Goal: Transaction & Acquisition: Purchase product/service

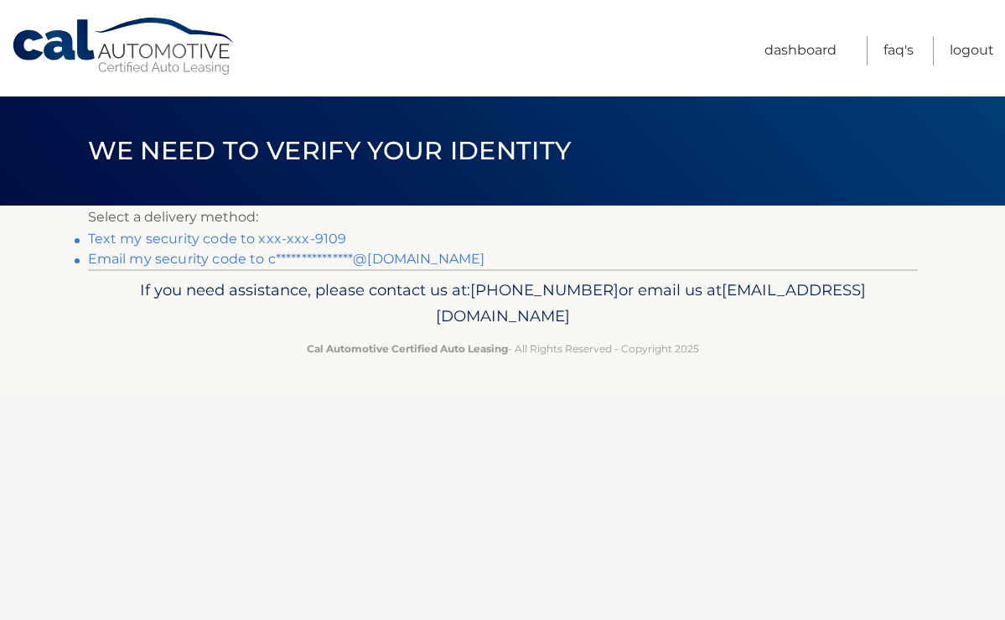
click at [251, 240] on link "Text my security code to xxx-xxx-9109" at bounding box center [217, 239] width 259 height 16
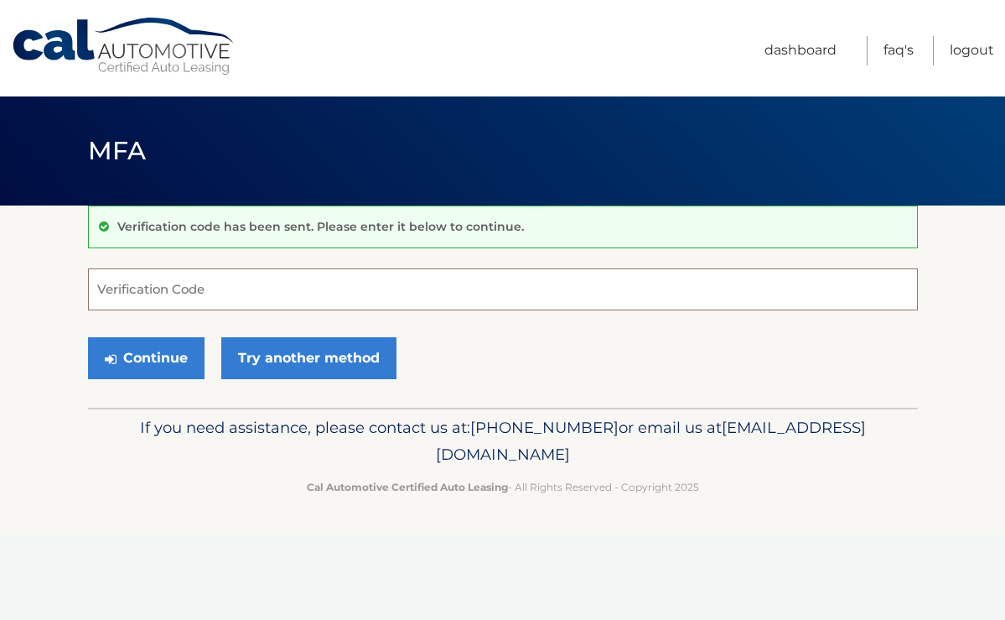
click at [246, 295] on input "Verification Code" at bounding box center [503, 289] width 830 height 42
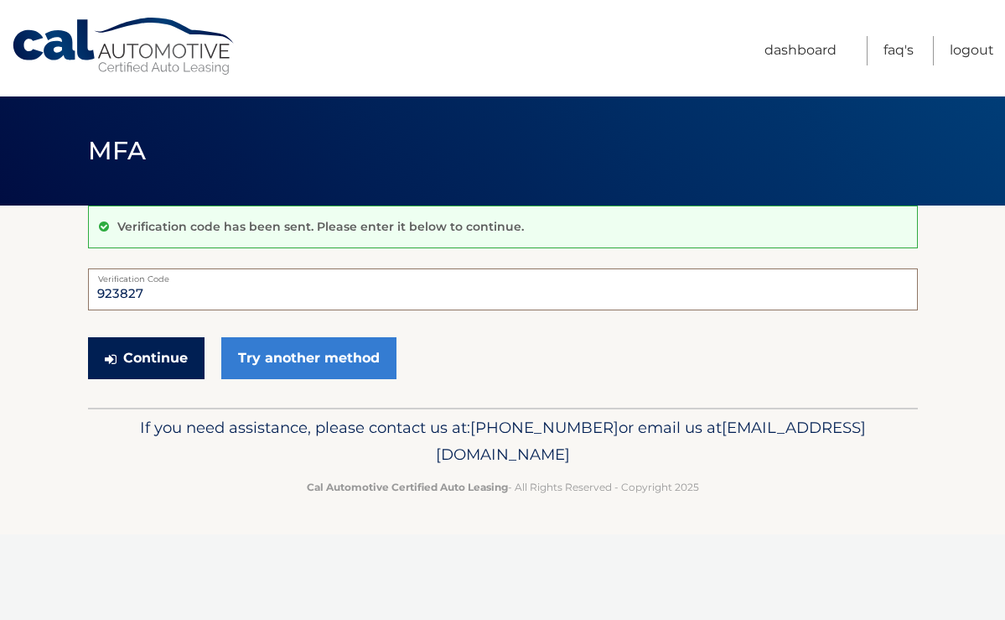
type input "923827"
click at [176, 368] on button "Continue" at bounding box center [146, 358] width 117 height 42
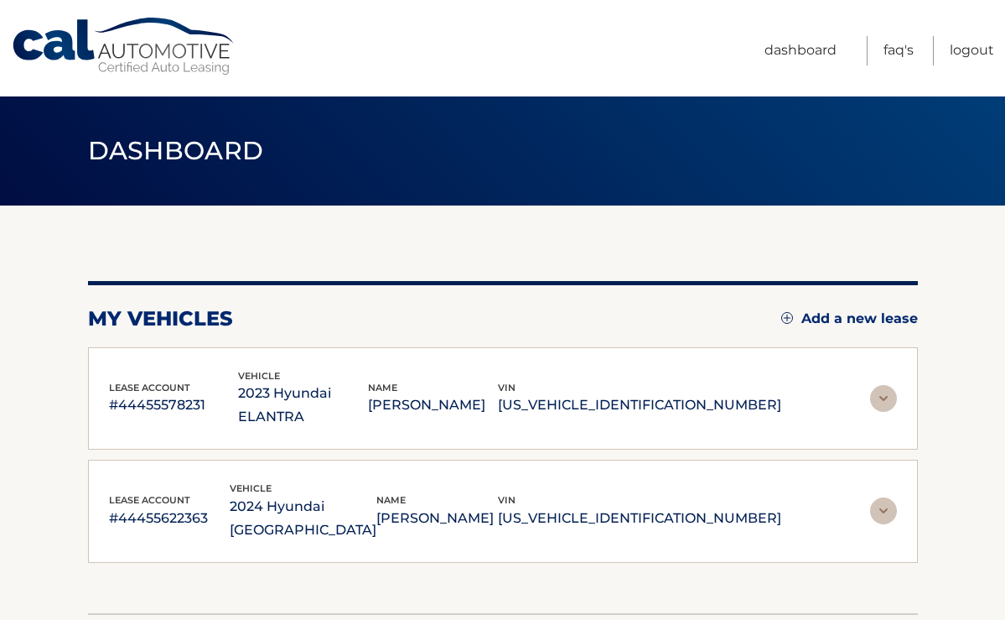
click at [875, 385] on img at bounding box center [883, 398] width 27 height 27
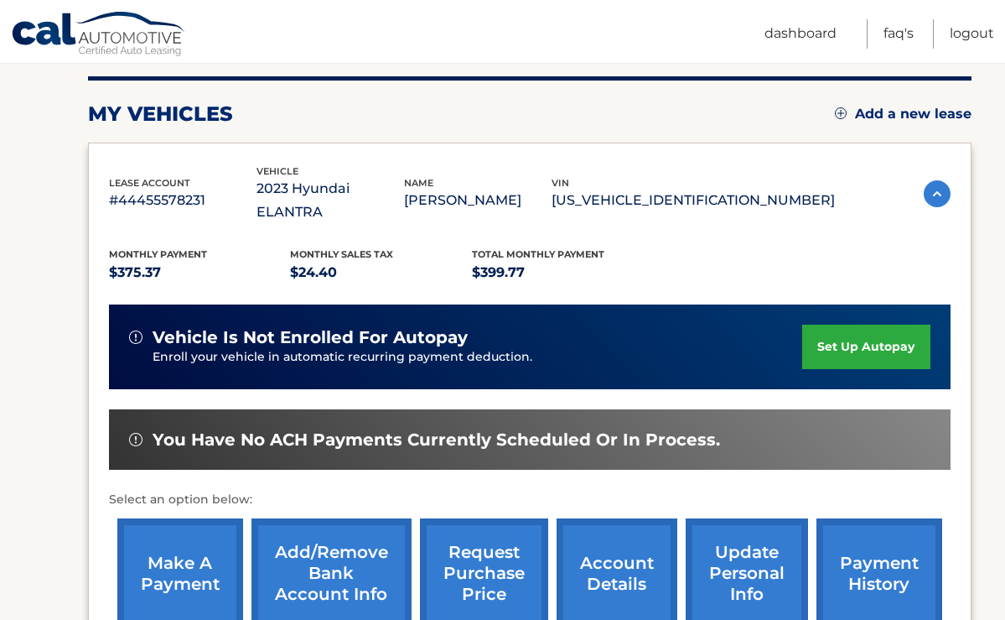
scroll to position [215, 0]
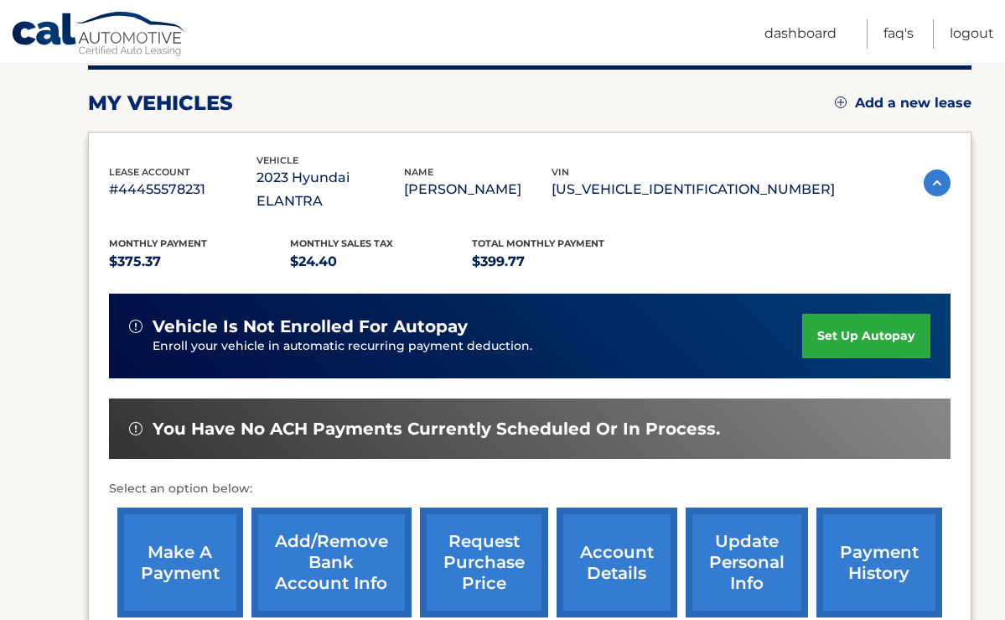
click at [175, 554] on link "make a payment" at bounding box center [180, 562] width 126 height 110
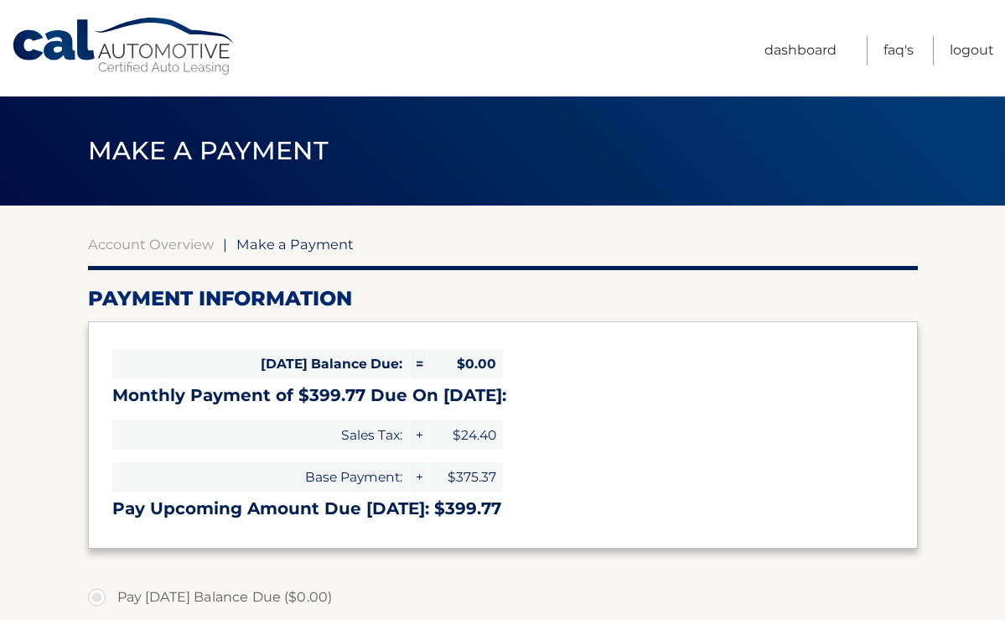
select select "NmVjMTFkMmEtNWFjYi00ZmM5LWExZjYtYzIwNjI0OWZjZWIw"
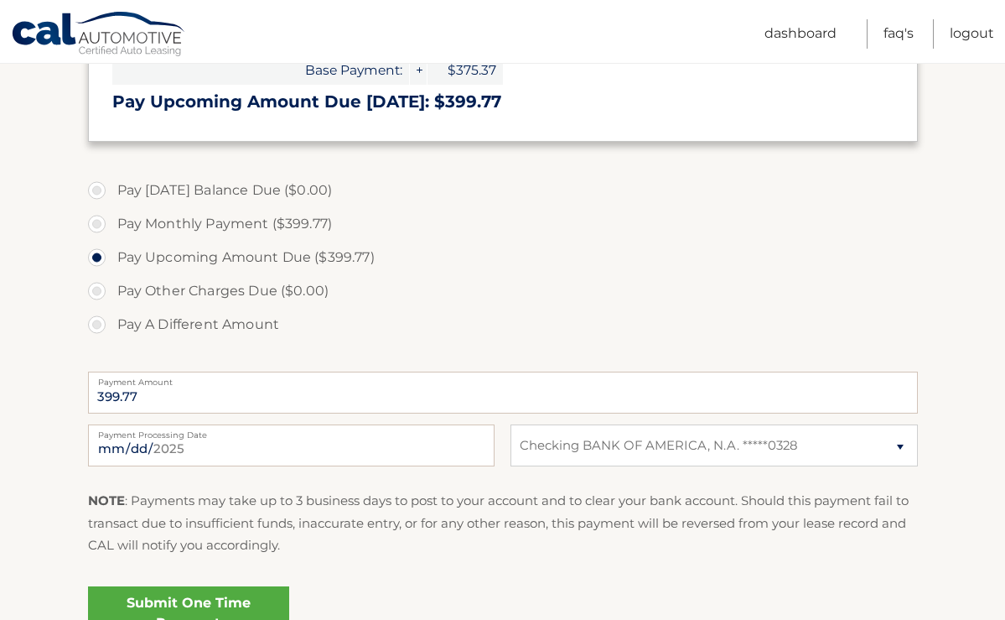
scroll to position [407, 0]
click at [127, 454] on input "2025-08-19" at bounding box center [291, 445] width 407 height 42
type input "2025-08-20"
click at [335, 437] on input "2025-08-20" at bounding box center [291, 445] width 407 height 42
click at [386, 559] on div "NOTE : Payments may take up to 3 business days to post to your account and to c…" at bounding box center [503, 529] width 830 height 79
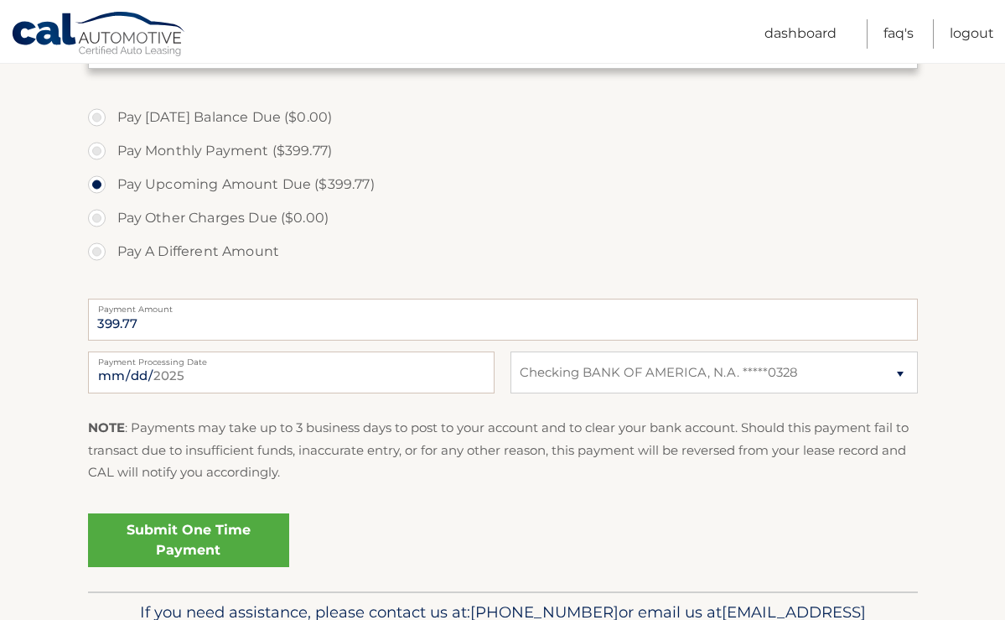
scroll to position [480, 0]
click at [171, 538] on link "Submit One Time Payment" at bounding box center [188, 540] width 201 height 54
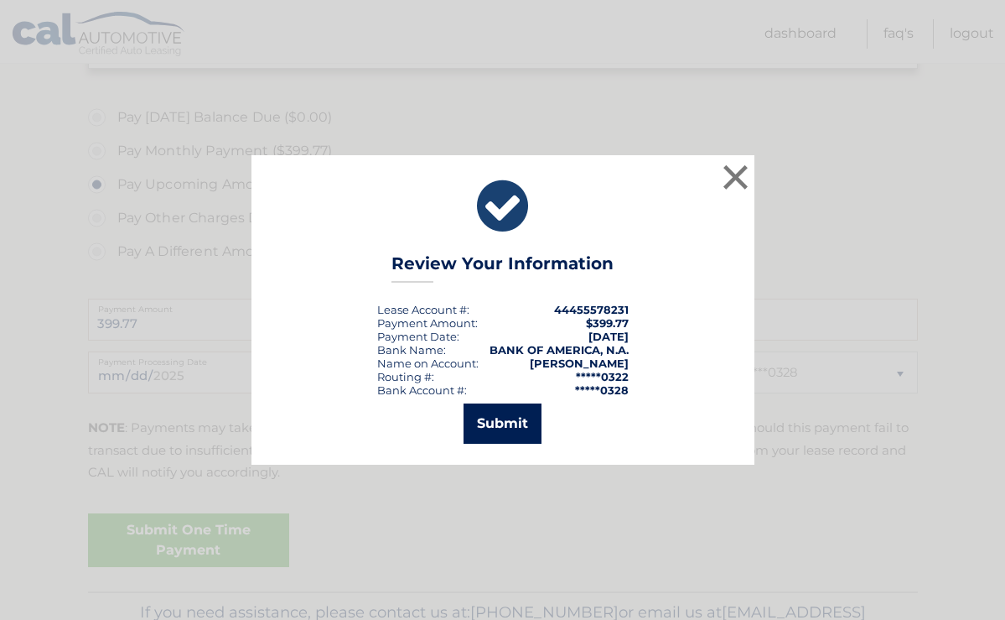
click at [490, 433] on button "Submit" at bounding box center [503, 423] width 78 height 40
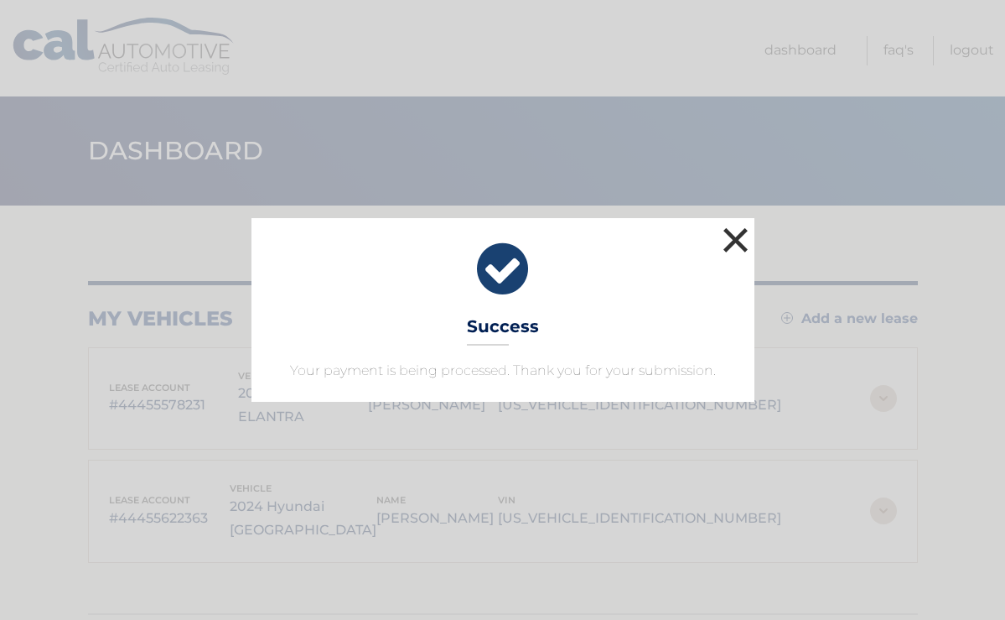
click at [734, 238] on button "×" at bounding box center [736, 240] width 34 height 34
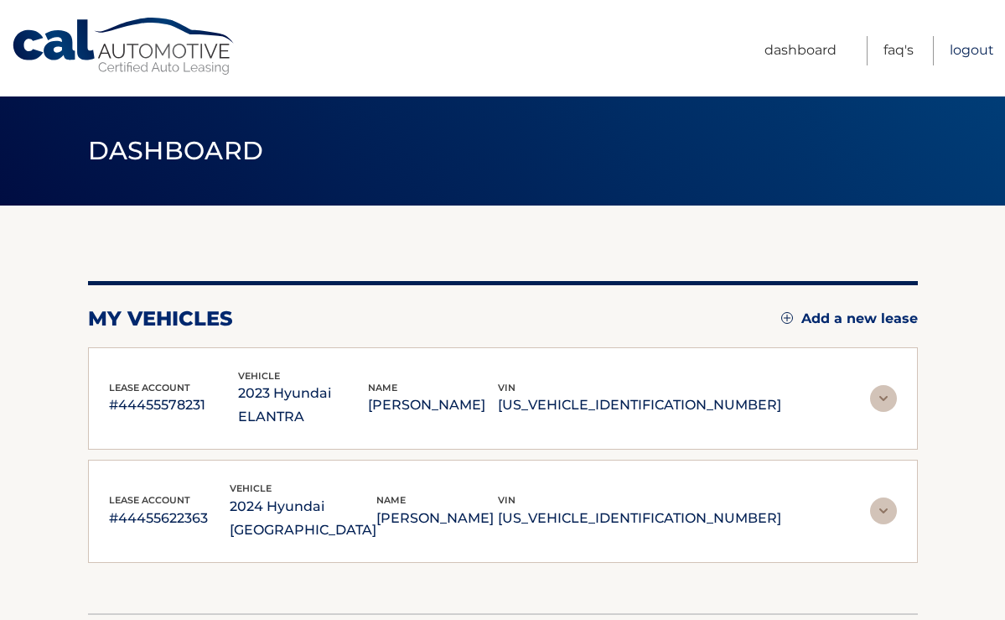
click at [978, 49] on link "Logout" at bounding box center [972, 50] width 44 height 29
